Goal: Task Accomplishment & Management: Manage account settings

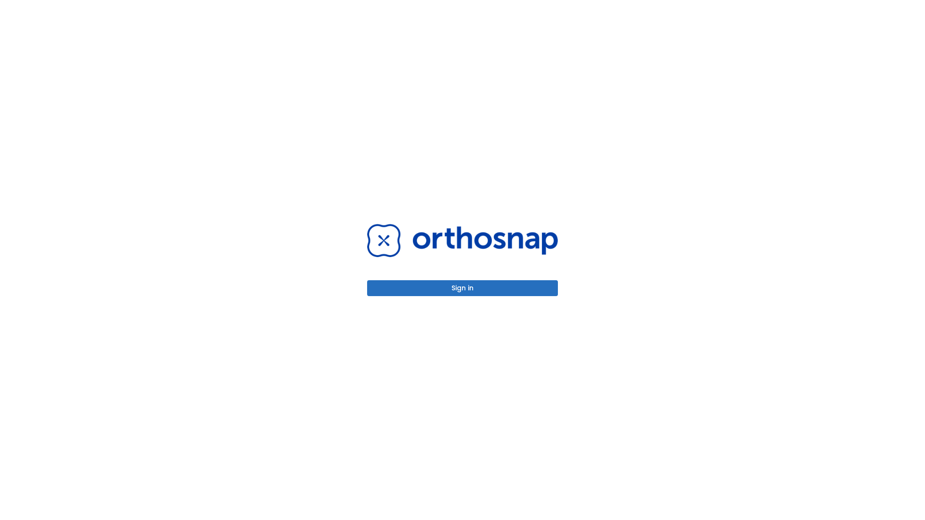
click at [463, 288] on button "Sign in" at bounding box center [462, 288] width 191 height 16
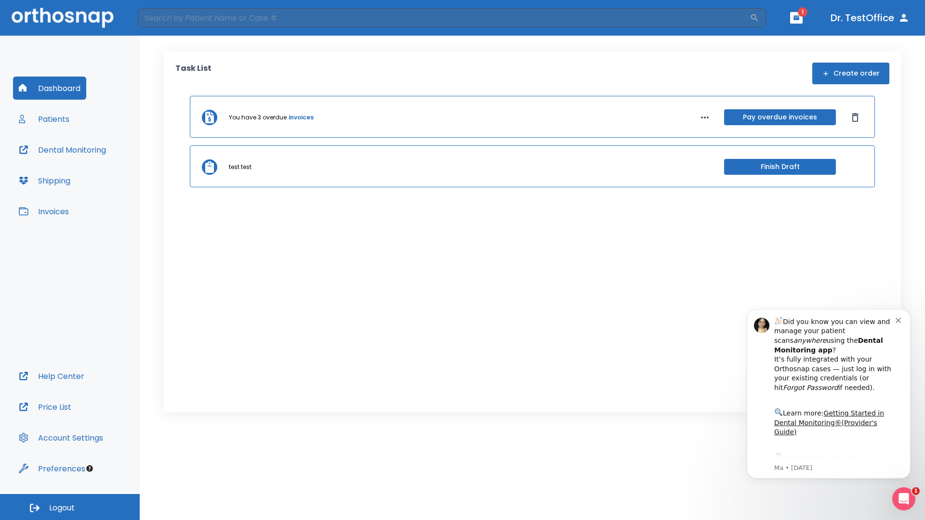
click at [70, 507] on span "Logout" at bounding box center [62, 508] width 26 height 11
